Goal: Information Seeking & Learning: Learn about a topic

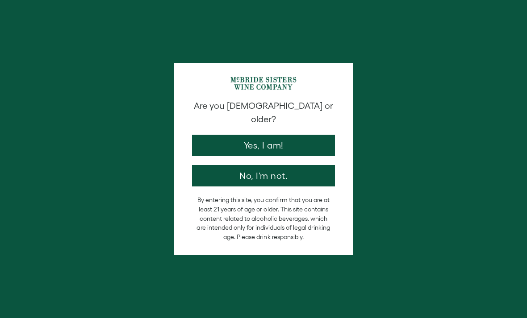
click at [283, 135] on button "Yes, I am!" at bounding box center [263, 145] width 143 height 21
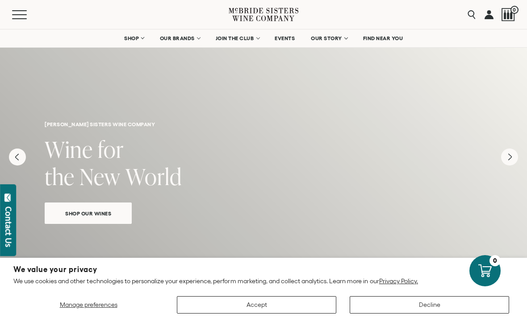
click at [284, 304] on button "Accept" at bounding box center [256, 305] width 159 height 17
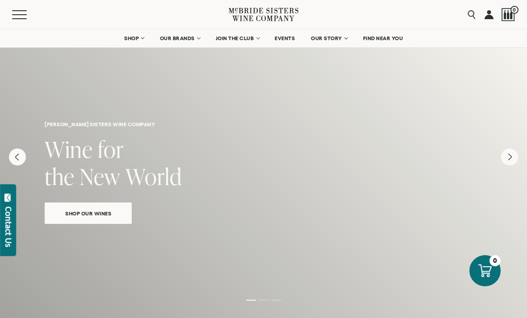
click at [511, 158] on icon "Next" at bounding box center [509, 157] width 3 height 6
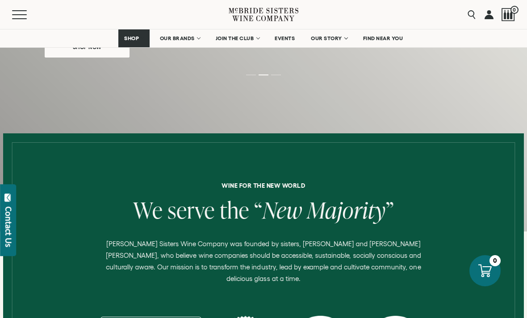
scroll to position [225, 0]
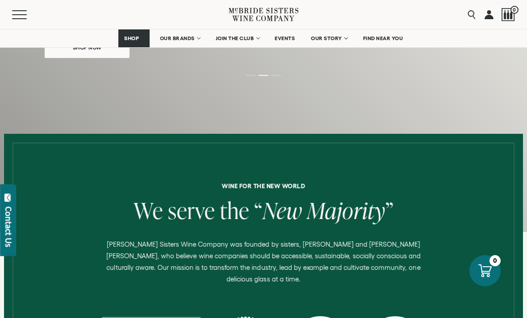
click at [510, 11] on div at bounding box center [508, 14] width 13 height 13
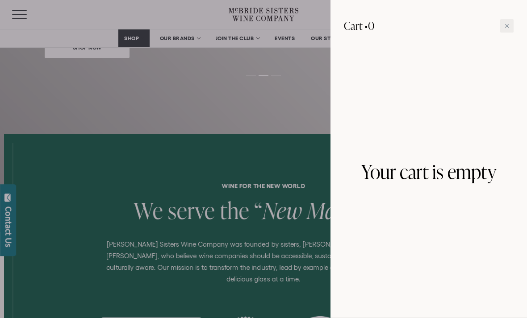
click at [504, 26] on div at bounding box center [506, 25] width 13 height 13
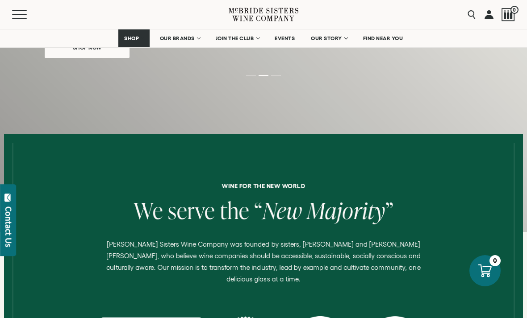
click at [493, 18] on link at bounding box center [489, 14] width 9 height 29
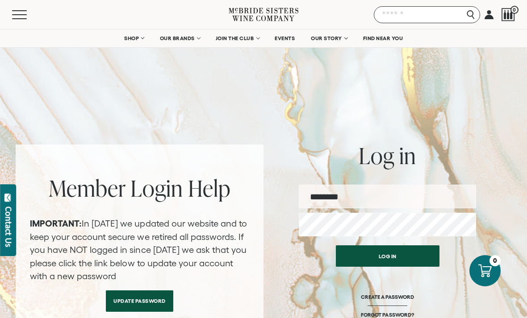
click at [473, 18] on input "Search" at bounding box center [427, 14] width 106 height 17
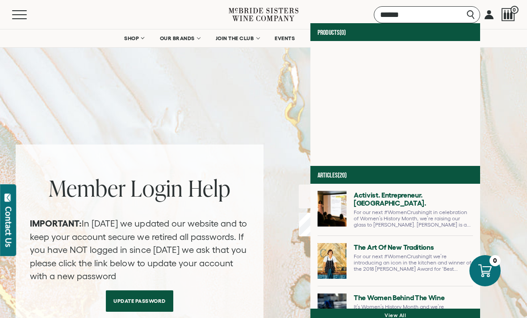
type input "******"
click at [468, 18] on input "******" at bounding box center [427, 14] width 106 height 17
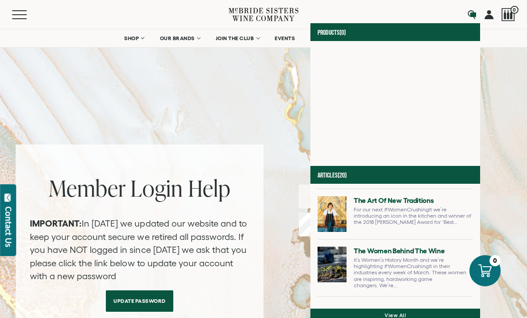
scroll to position [46, 0]
click at [11, 220] on div "Contact Us" at bounding box center [8, 227] width 9 height 41
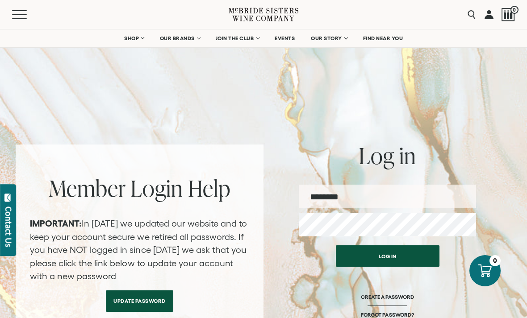
click at [411, 81] on div at bounding box center [263, 159] width 527 height 318
click at [330, 37] on span "OUR STORY" at bounding box center [326, 38] width 31 height 6
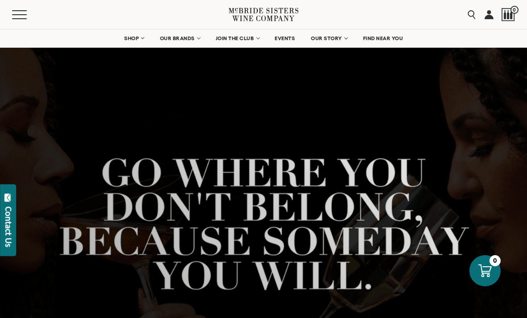
click at [254, 40] on link "JOIN THE CLUB" at bounding box center [237, 38] width 55 height 18
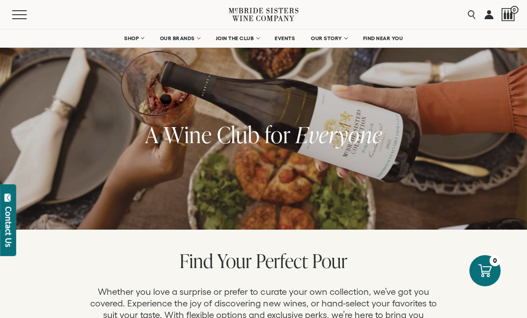
click at [21, 18] on span "Mobile Menu Trigger" at bounding box center [19, 18] width 15 height 1
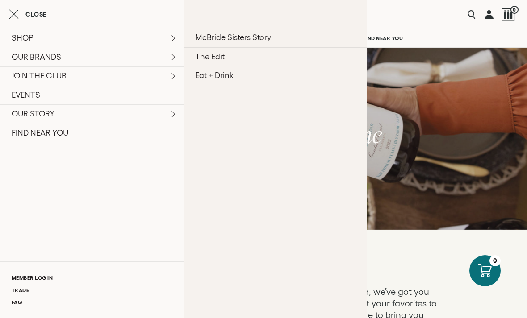
click at [253, 42] on link "McBride Sisters Story" at bounding box center [276, 38] width 184 height 19
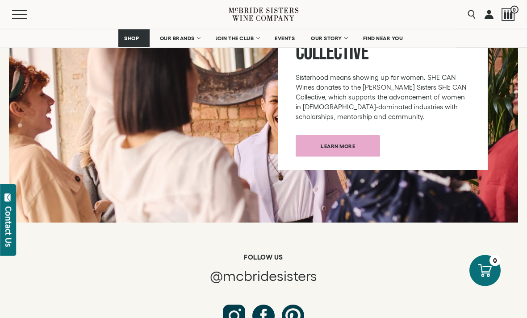
scroll to position [4609, 0]
